Goal: Check status

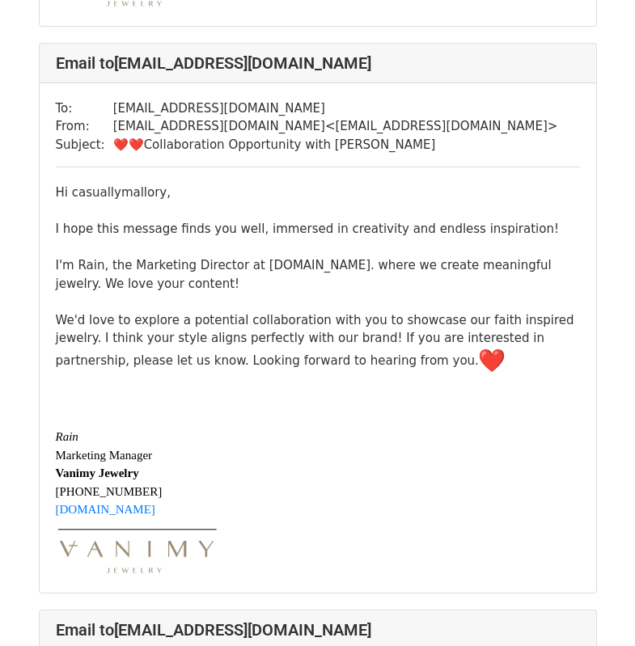
scroll to position [1375, 0]
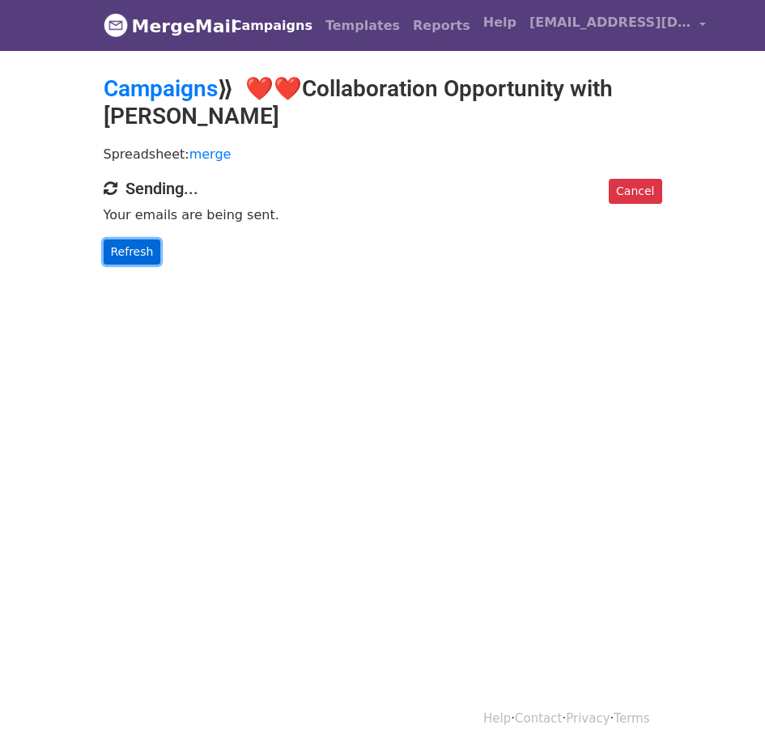
click at [120, 248] on link "Refresh" at bounding box center [132, 251] width 57 height 25
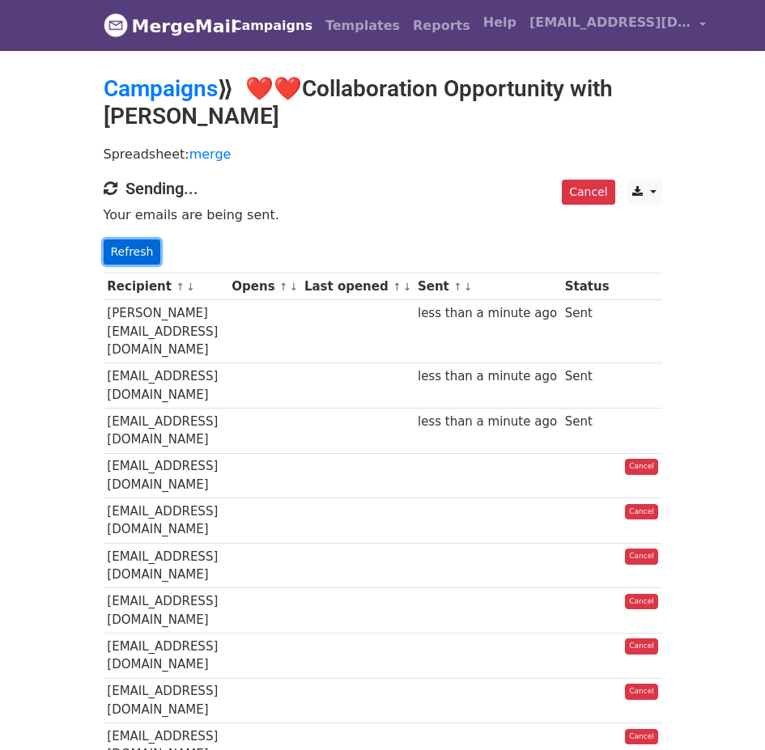
click at [129, 255] on link "Refresh" at bounding box center [132, 251] width 57 height 25
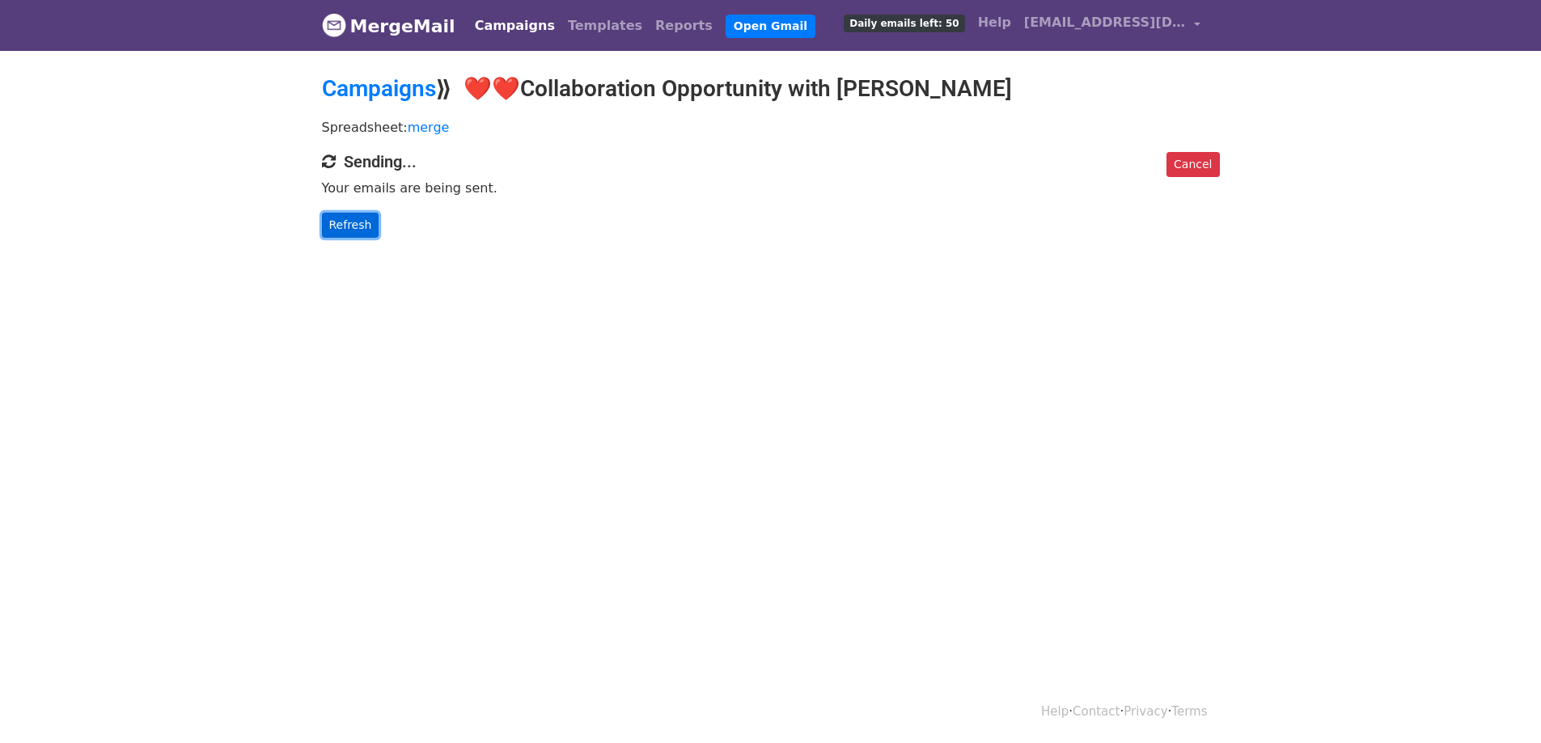
click at [358, 226] on link "Refresh" at bounding box center [350, 225] width 57 height 25
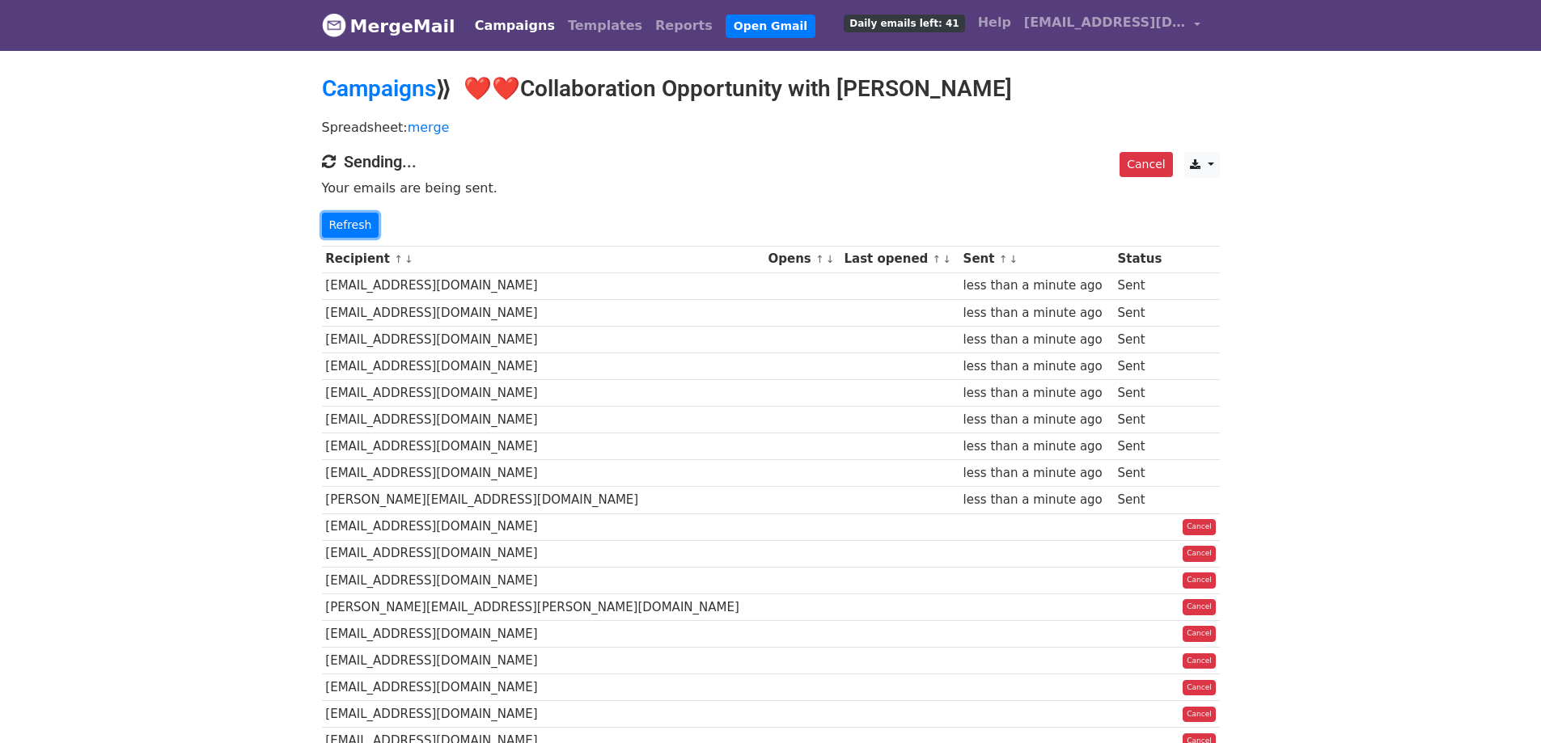
click at [358, 225] on link "Refresh" at bounding box center [350, 225] width 57 height 25
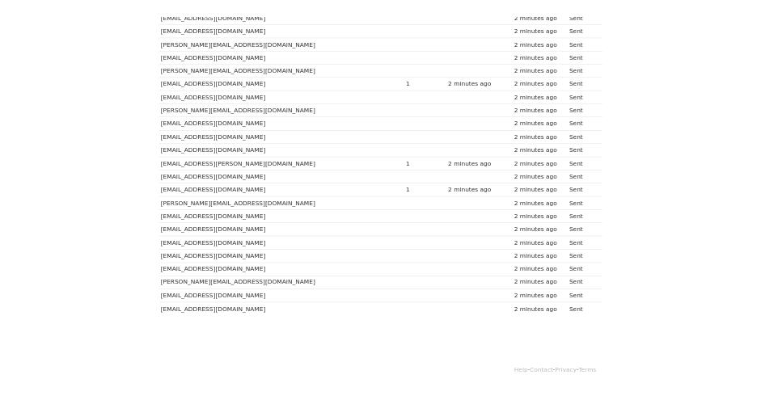
scroll to position [1008, 0]
